Goal: Find contact information: Find contact information

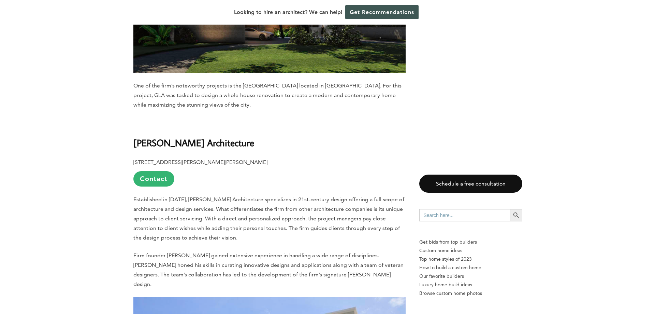
scroll to position [1536, 0]
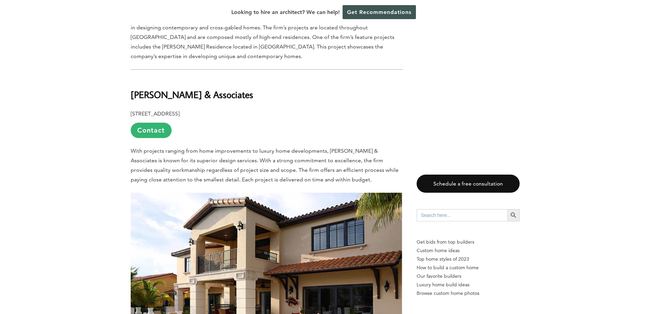
scroll to position [2321, 0]
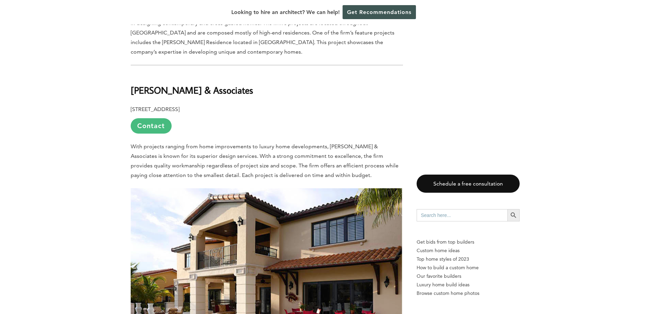
click at [145, 118] on link "Contact" at bounding box center [151, 125] width 41 height 15
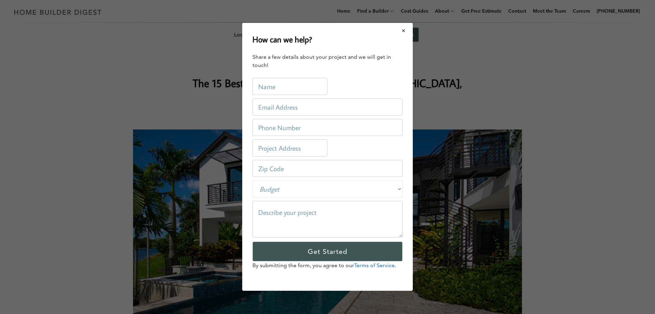
click at [402, 33] on button "Close modal" at bounding box center [404, 31] width 18 height 14
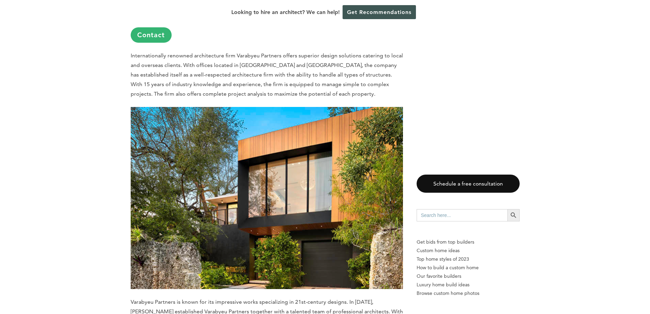
scroll to position [580, 0]
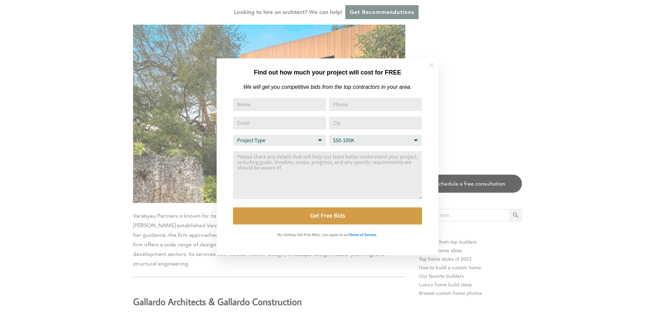
click at [433, 68] on icon at bounding box center [432, 65] width 8 height 8
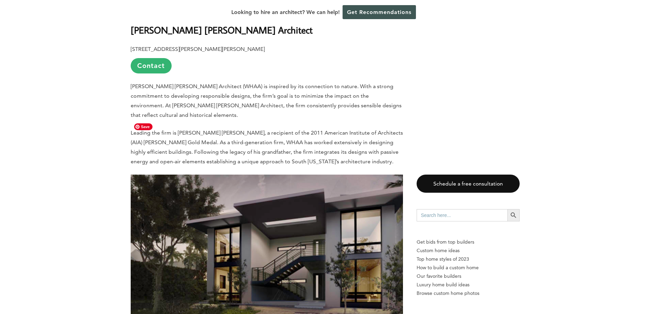
scroll to position [2663, 0]
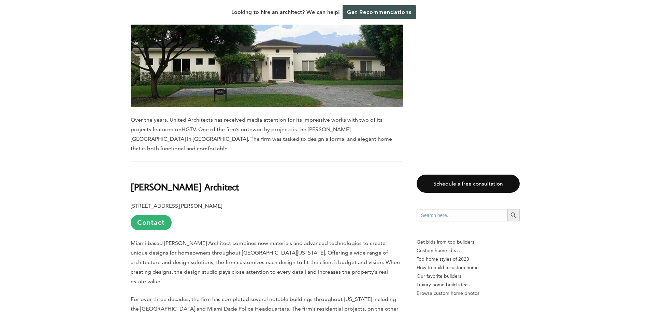
scroll to position [5659, 0]
